Goal: Entertainment & Leisure: Consume media (video, audio)

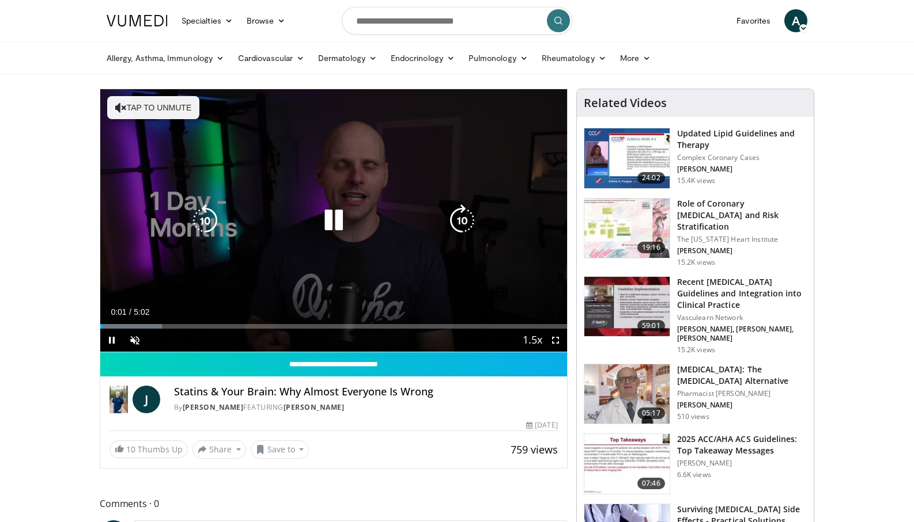
click at [358, 224] on div "Video Player" at bounding box center [334, 220] width 280 height 23
click at [334, 219] on icon "Video Player" at bounding box center [333, 220] width 32 height 32
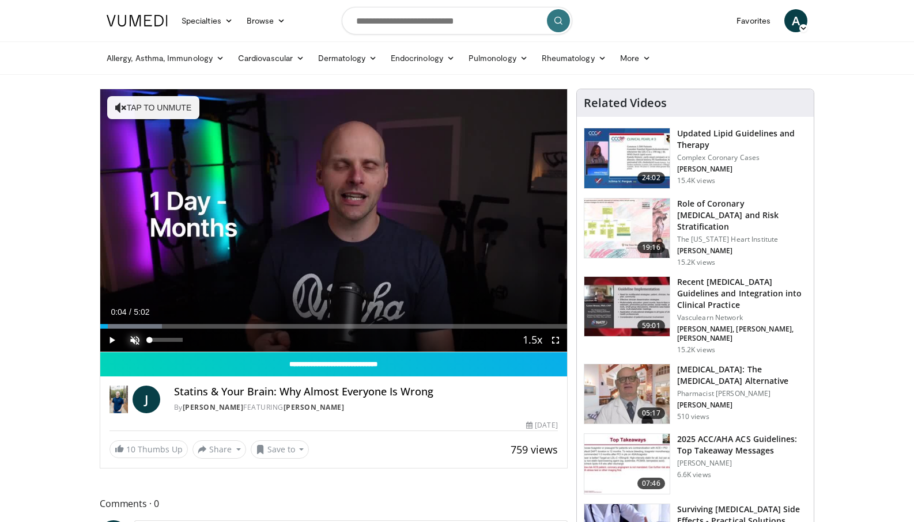
click at [133, 335] on span "Video Player" at bounding box center [134, 340] width 23 height 23
drag, startPoint x: 106, startPoint y: 327, endPoint x: 91, endPoint y: 327, distance: 15.0
